Goal: Task Accomplishment & Management: Complete application form

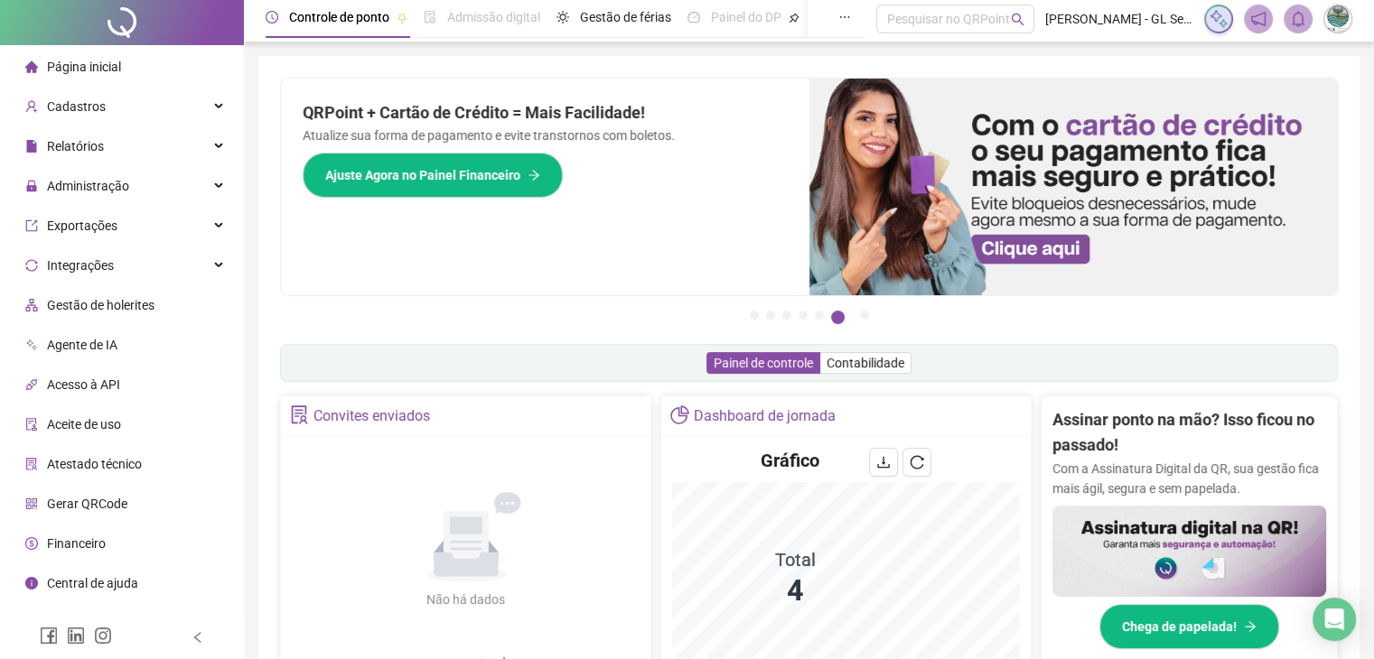
scroll to position [361, 0]
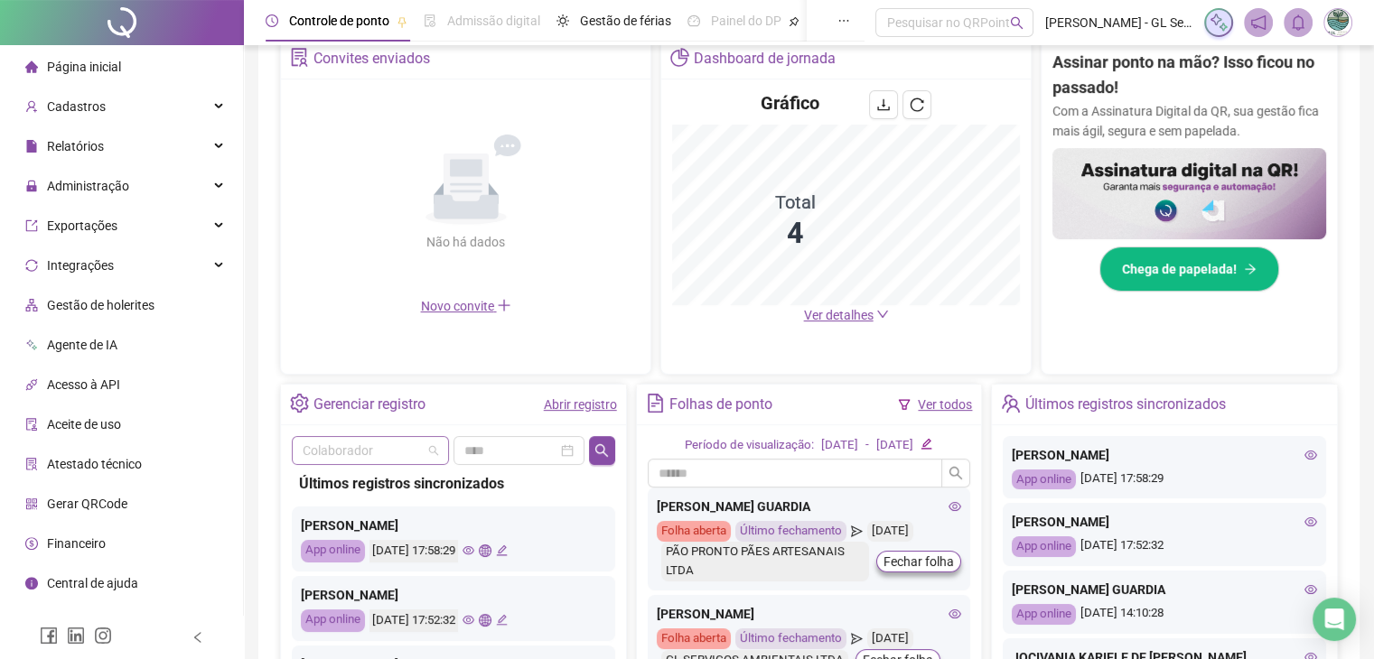
click at [369, 446] on input "search" at bounding box center [362, 450] width 119 height 27
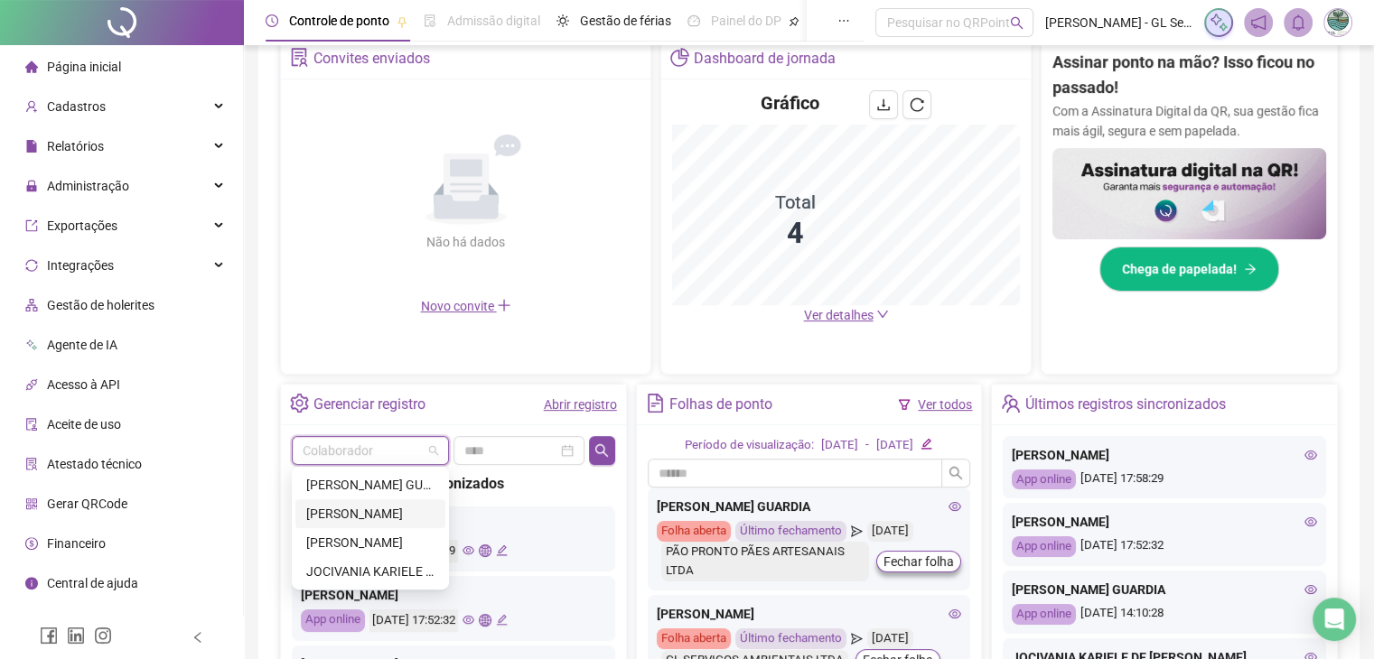
click at [360, 513] on div "[PERSON_NAME]" at bounding box center [370, 514] width 128 height 20
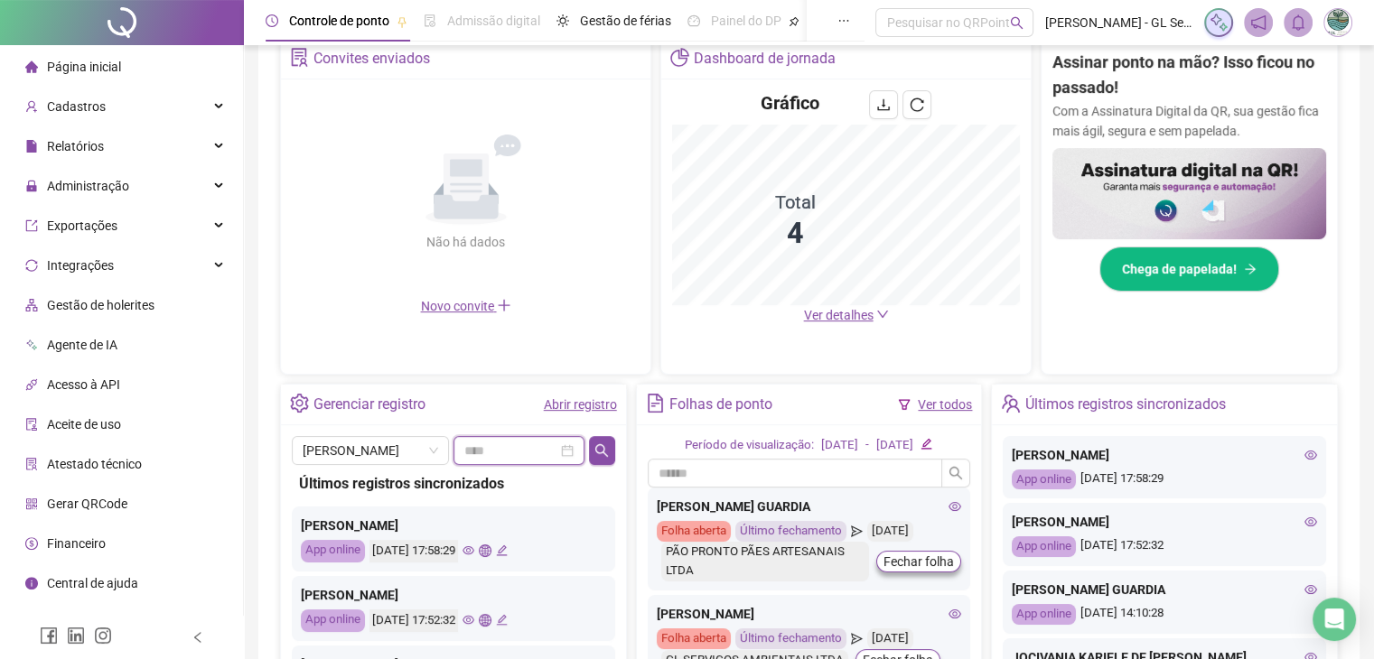
click at [520, 454] on input at bounding box center [510, 451] width 93 height 20
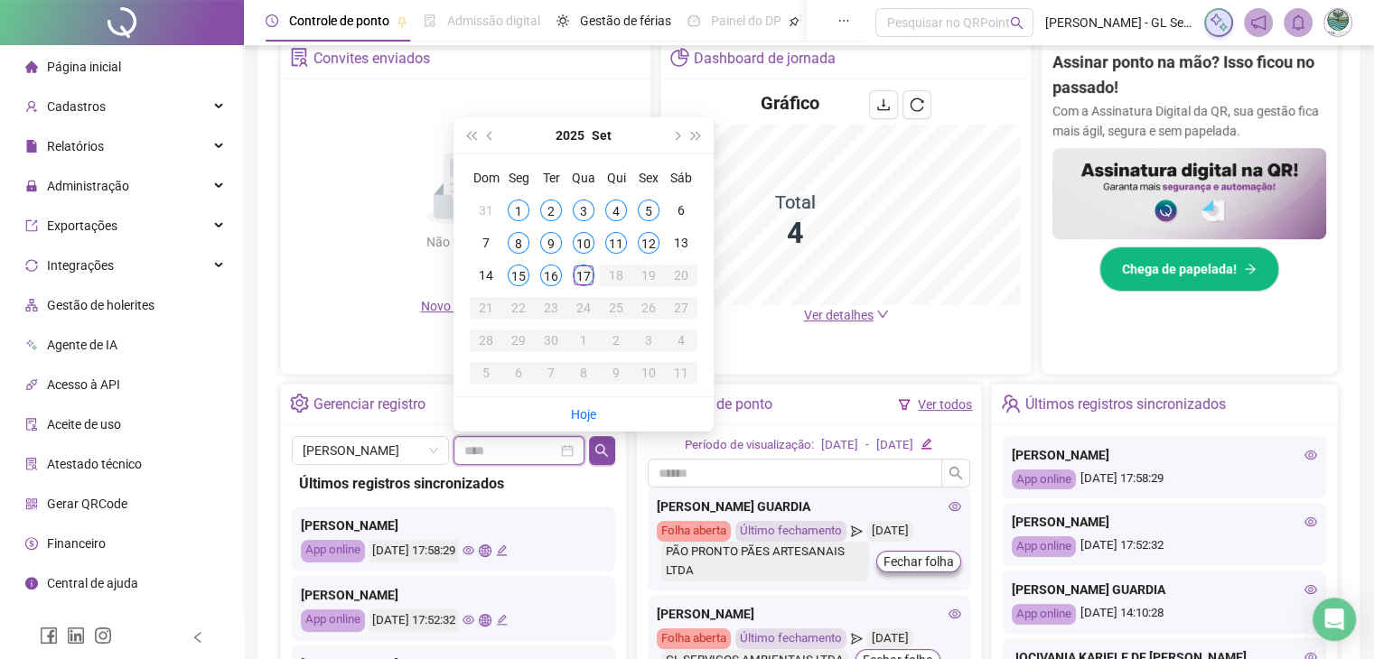
type input "**********"
click at [589, 272] on div "17" at bounding box center [584, 276] width 22 height 22
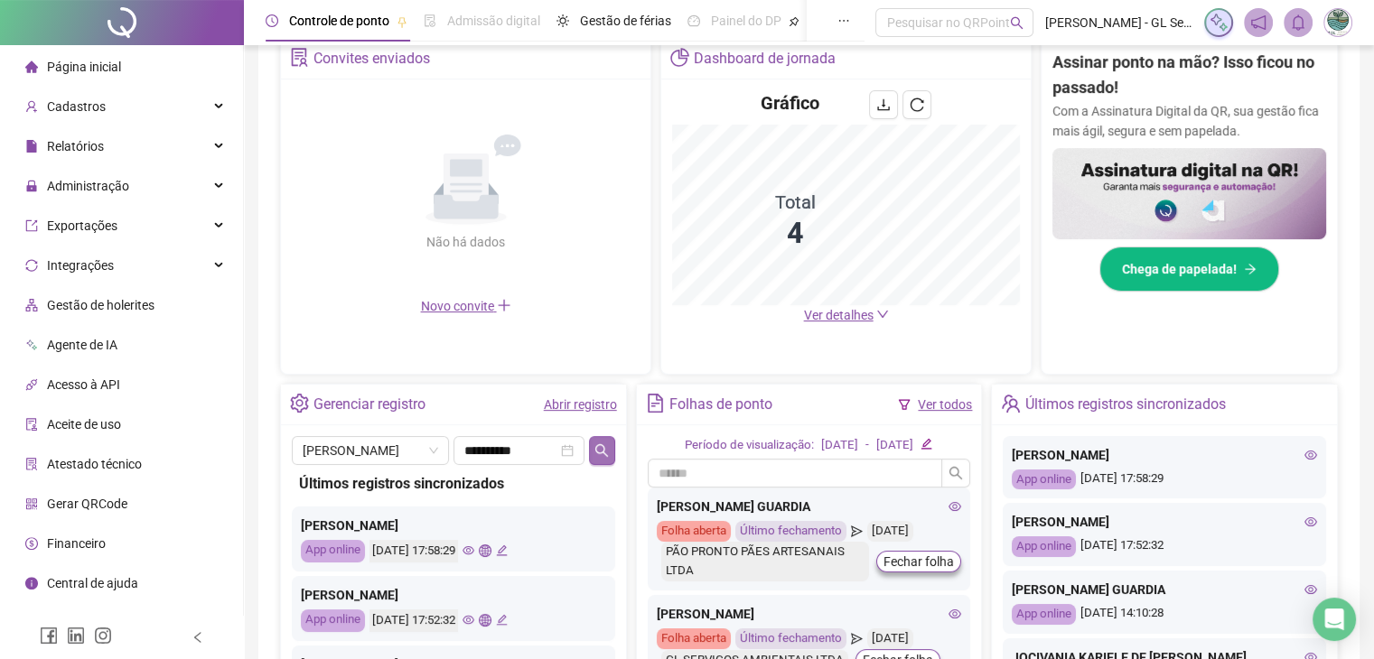
click at [597, 452] on icon "search" at bounding box center [601, 451] width 14 height 14
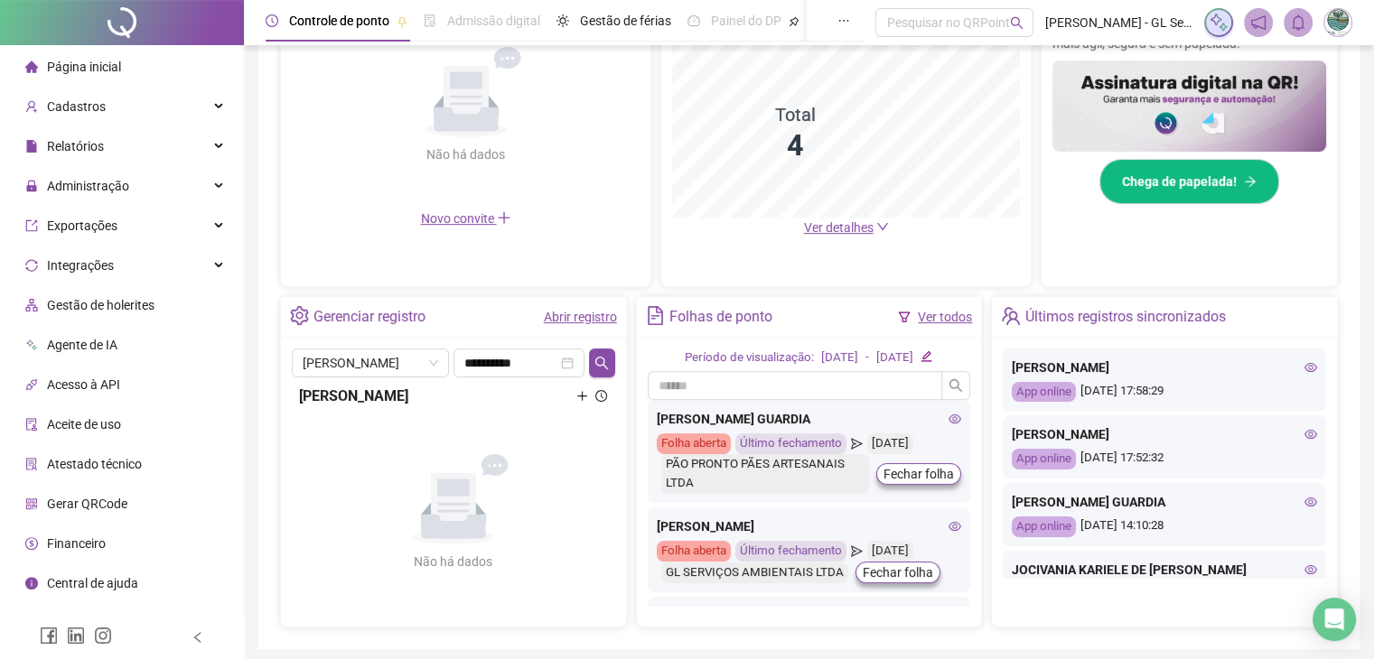
scroll to position [515, 0]
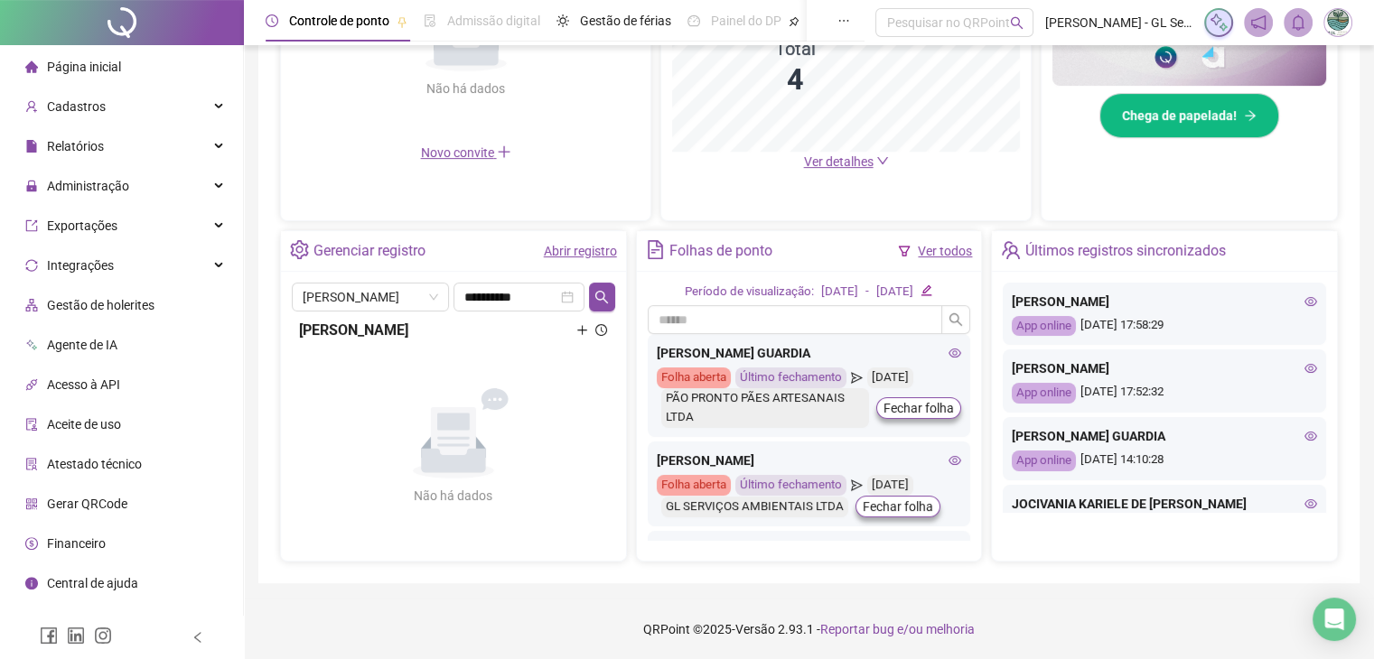
click at [582, 324] on icon "plus" at bounding box center [582, 330] width 12 height 12
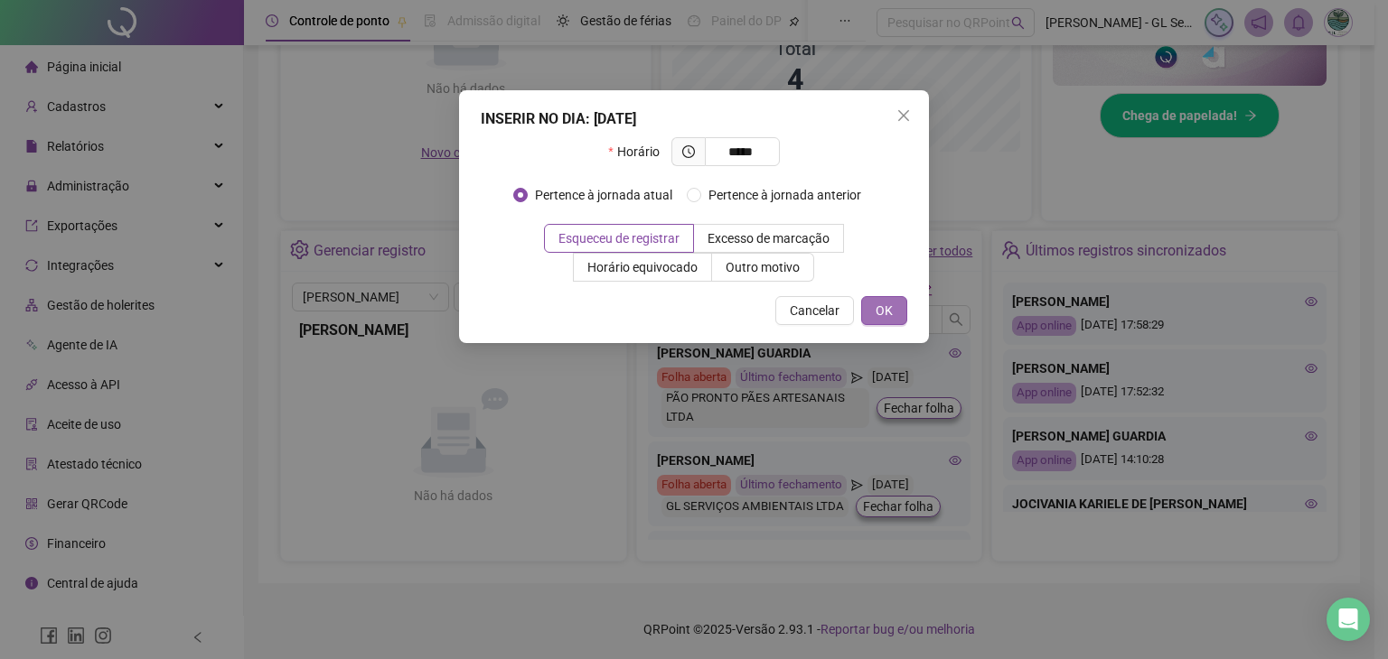
type input "*****"
click at [889, 313] on span "OK" at bounding box center [883, 311] width 17 height 20
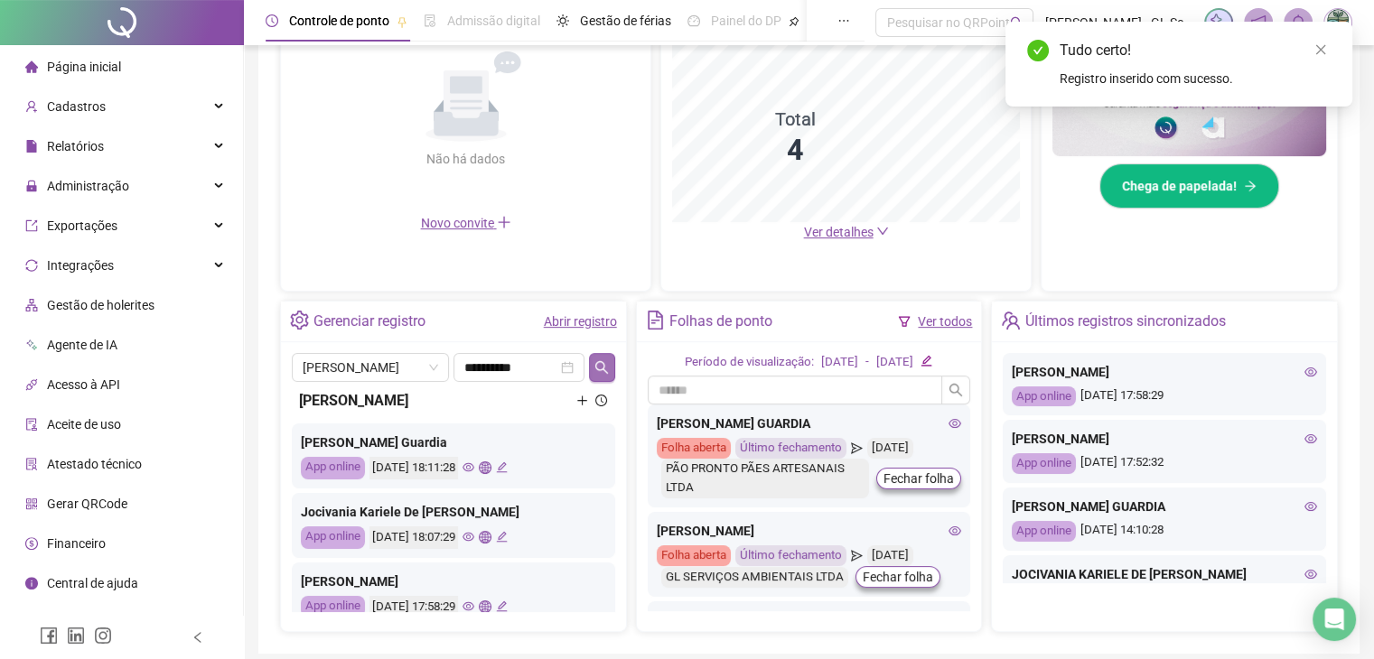
scroll to position [425, 0]
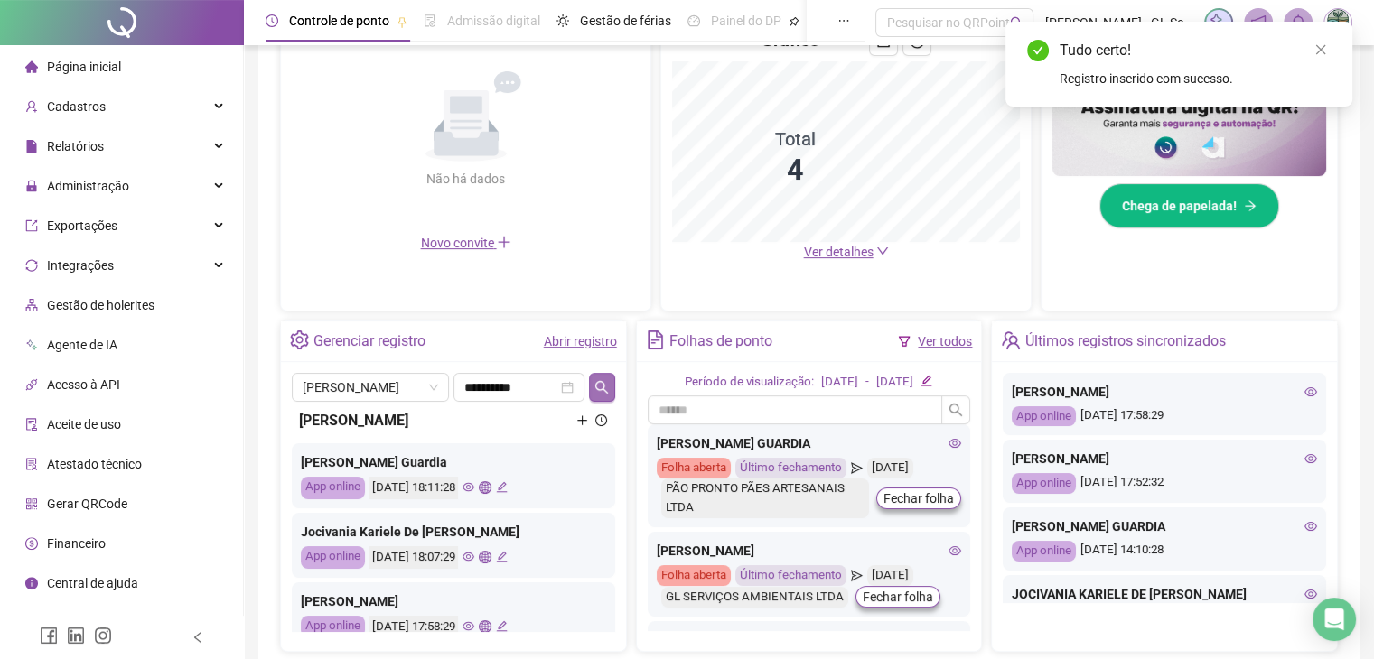
click at [605, 380] on icon "search" at bounding box center [601, 387] width 14 height 14
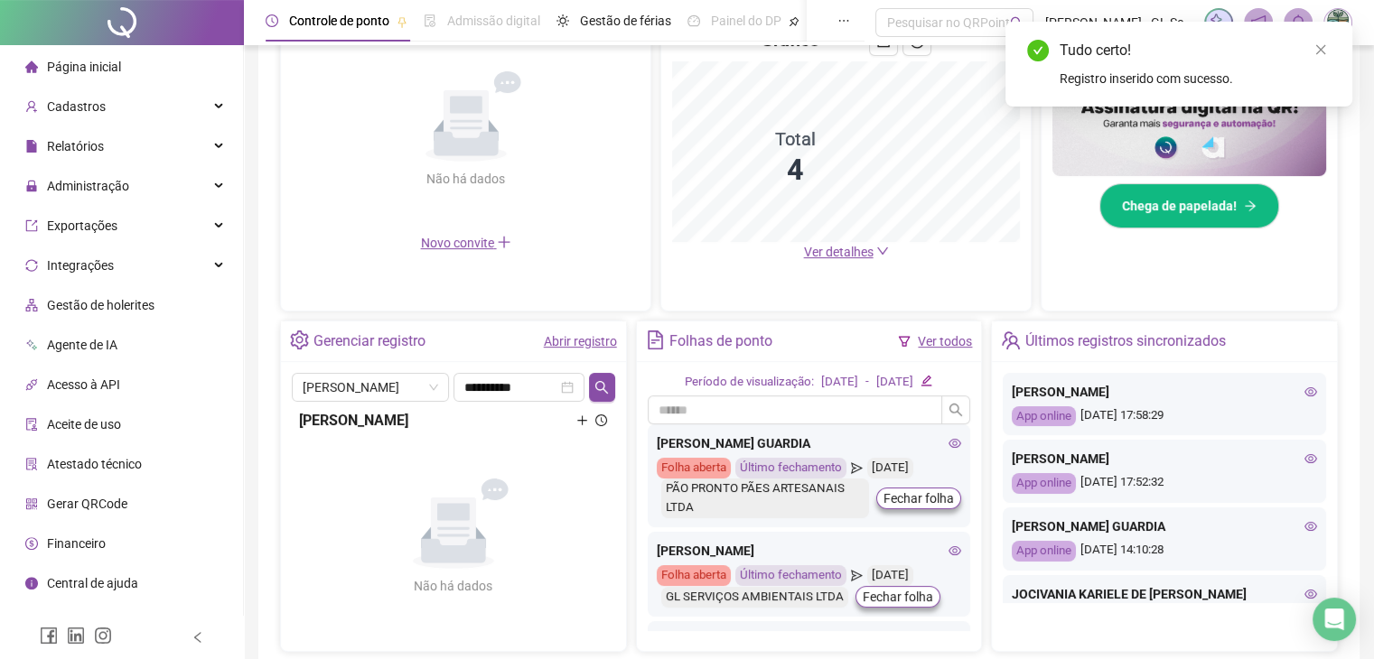
click at [115, 67] on span "Página inicial" at bounding box center [84, 67] width 74 height 14
